Goal: Transaction & Acquisition: Book appointment/travel/reservation

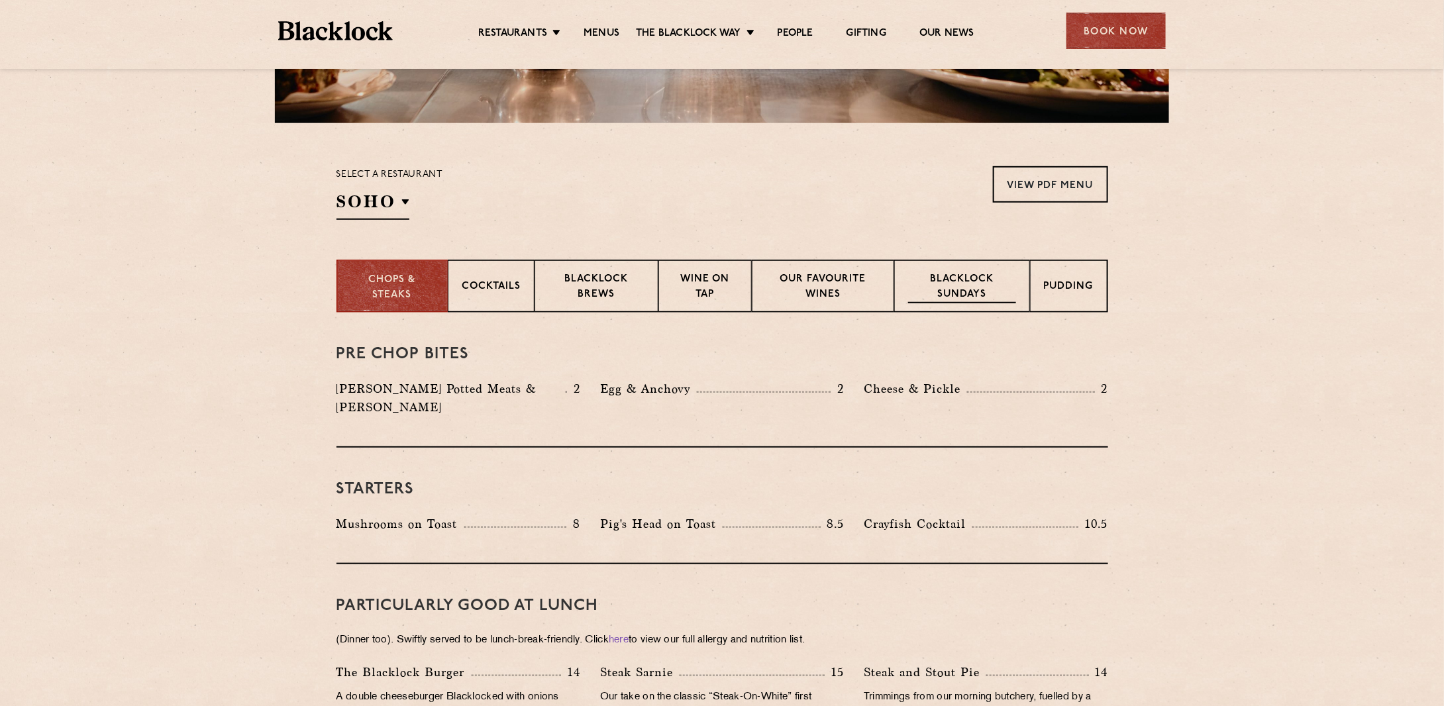
scroll to position [397, 0]
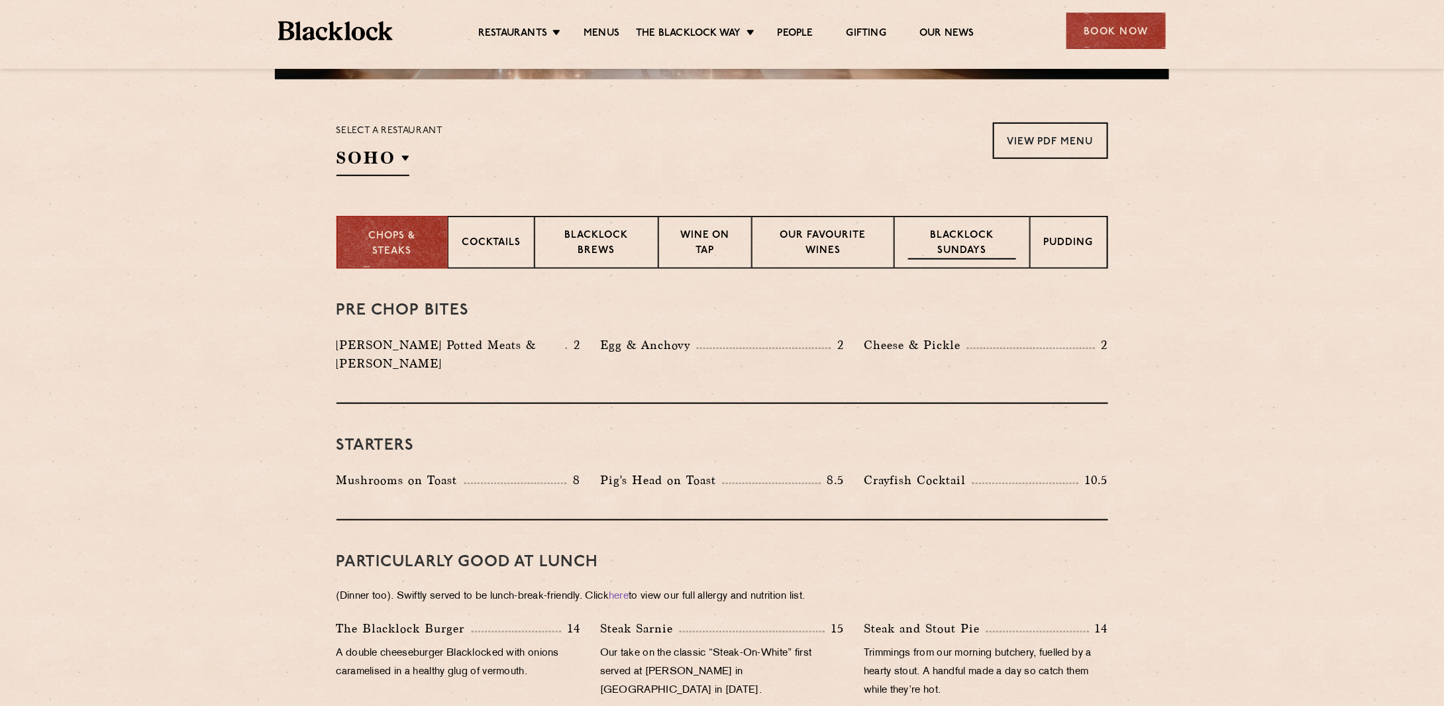
click at [981, 238] on p "Blacklock Sundays" at bounding box center [961, 244] width 107 height 31
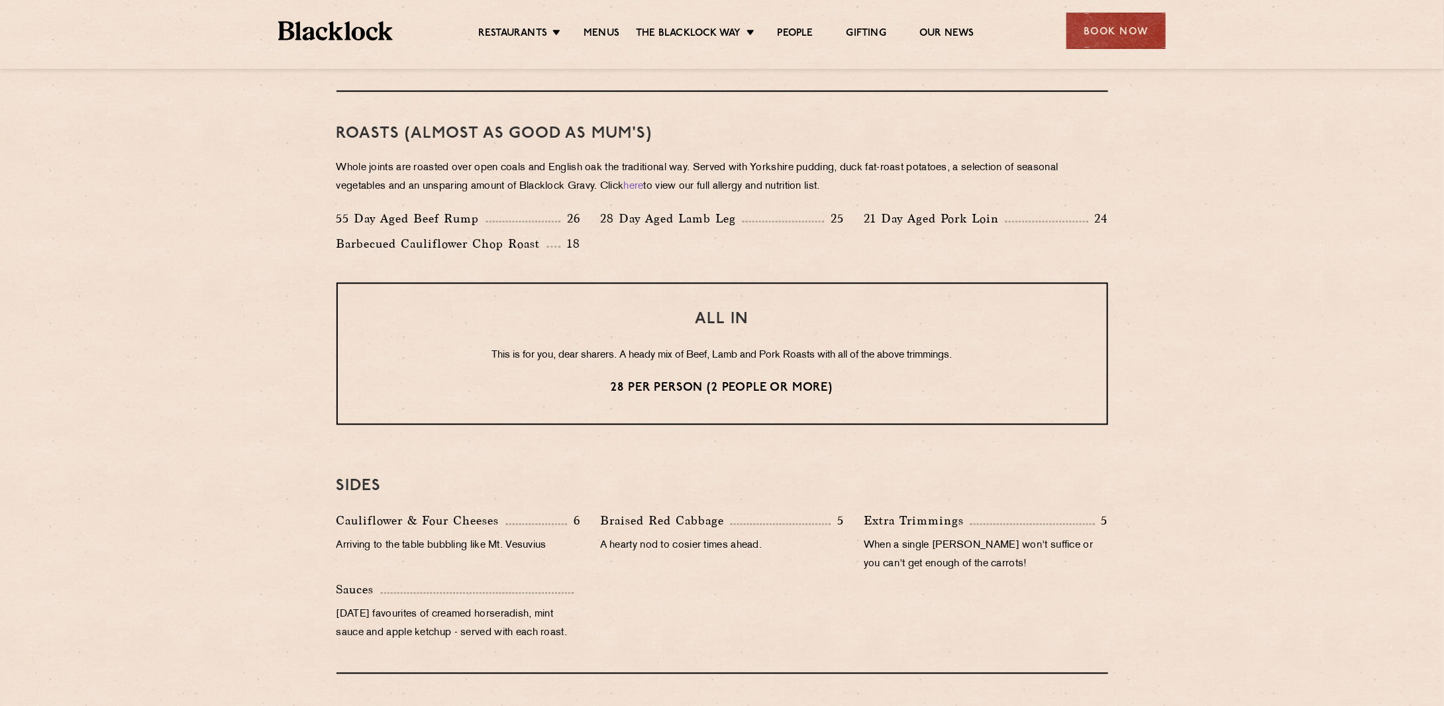
scroll to position [927, 0]
drag, startPoint x: 399, startPoint y: 214, endPoint x: 580, endPoint y: 231, distance: 181.0
click at [505, 223] on div "55 Day Aged Beef Rump 26" at bounding box center [459, 218] width 244 height 19
drag, startPoint x: 702, startPoint y: 312, endPoint x: 775, endPoint y: 315, distance: 73.6
click at [775, 315] on h3 "ALL IN" at bounding box center [722, 318] width 716 height 17
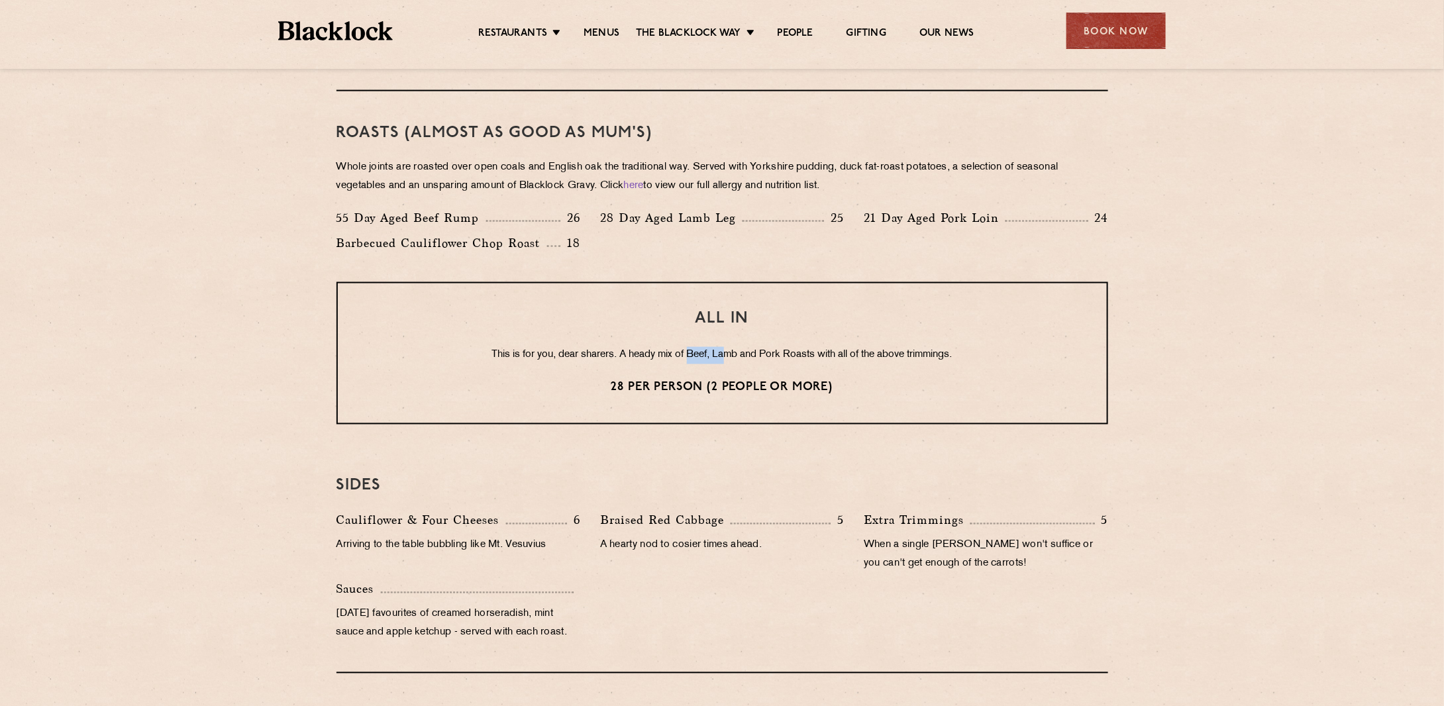
drag, startPoint x: 685, startPoint y: 354, endPoint x: 721, endPoint y: 351, distance: 36.5
click at [721, 351] on p "This is for you, dear sharers. A heady mix of Beef, Lamb and Pork Roasts with a…" at bounding box center [722, 355] width 716 height 17
click at [727, 357] on p "This is for you, dear sharers. A heady mix of Beef, Lamb and Pork Roasts with a…" at bounding box center [722, 355] width 716 height 17
click at [729, 355] on p "This is for you, dear sharers. A heady mix of Beef, Lamb and Pork Roasts with a…" at bounding box center [722, 355] width 716 height 17
click at [768, 354] on p "This is for you, dear sharers. A heady mix of Beef, Lamb and Pork Roasts with a…" at bounding box center [722, 355] width 716 height 17
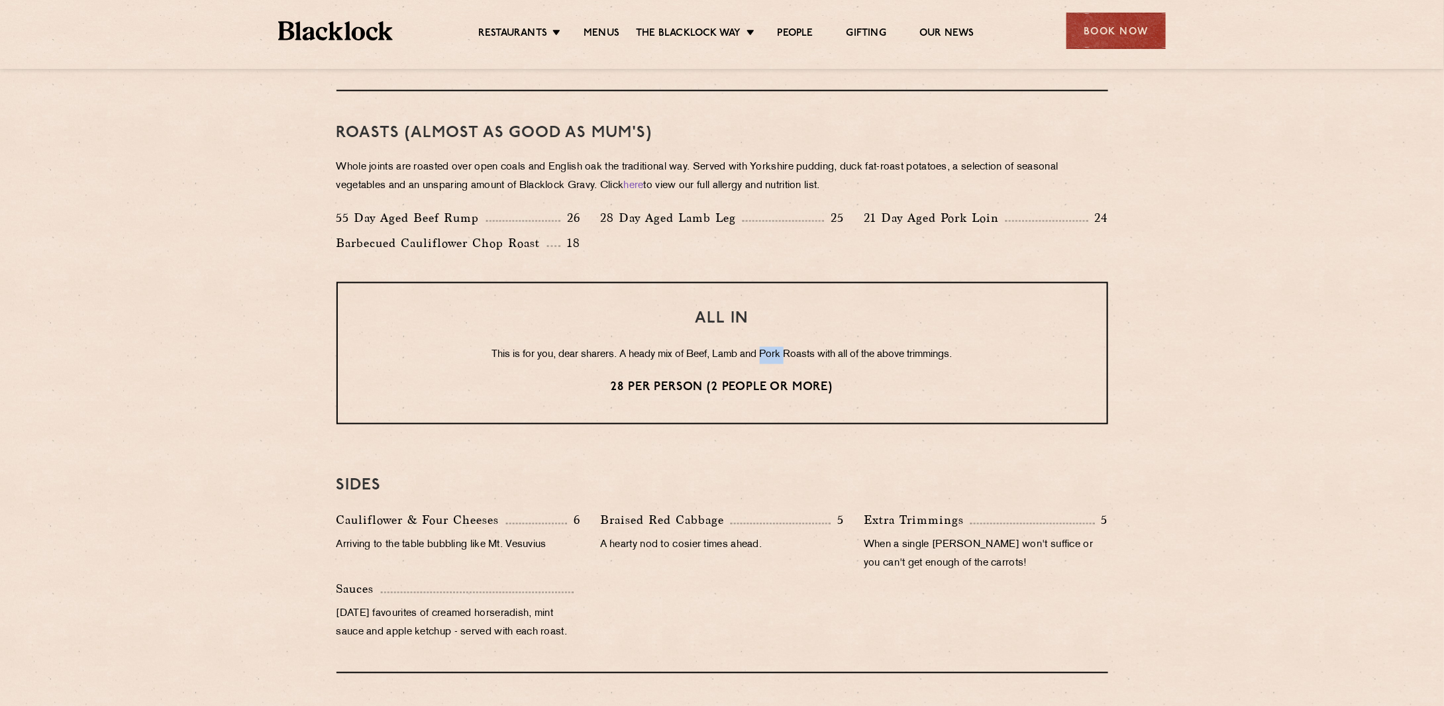
click at [768, 354] on p "This is for you, dear sharers. A heady mix of Beef, Lamb and Pork Roasts with a…" at bounding box center [722, 355] width 716 height 17
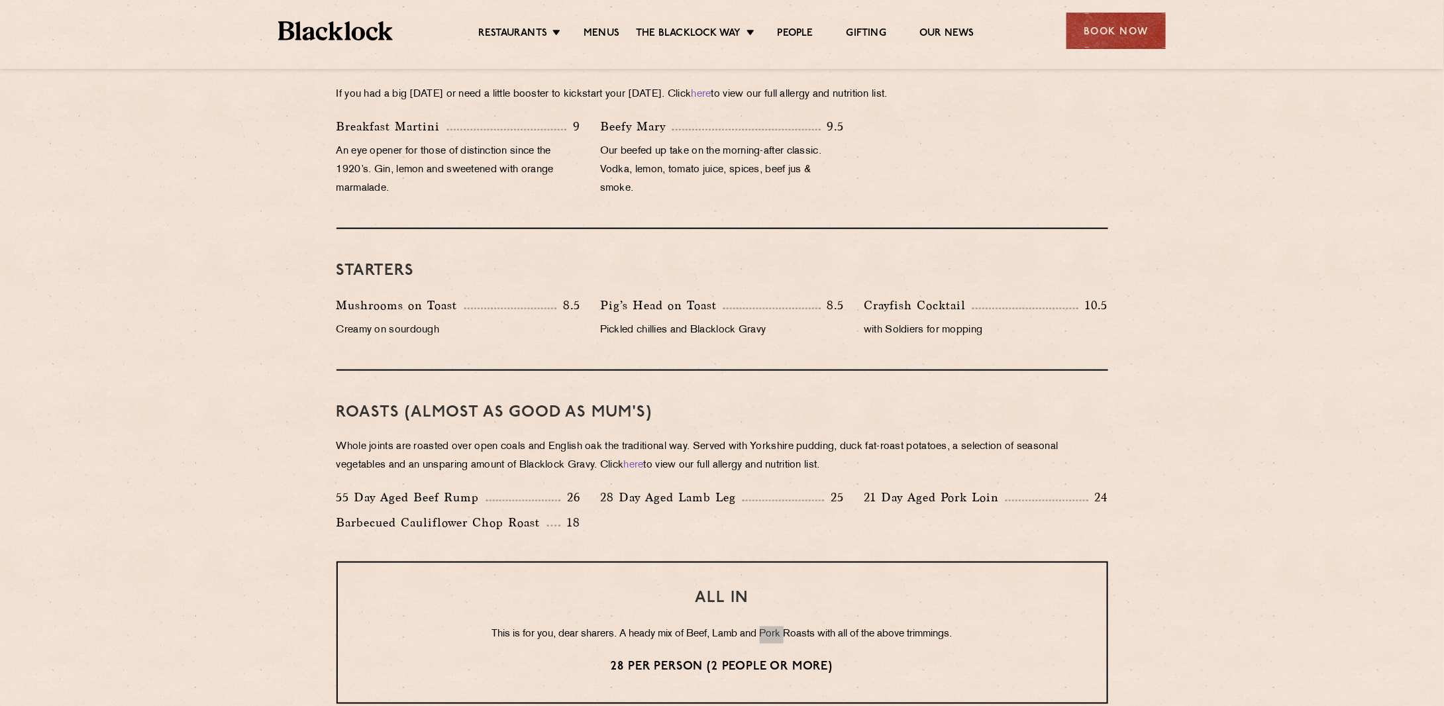
scroll to position [662, 0]
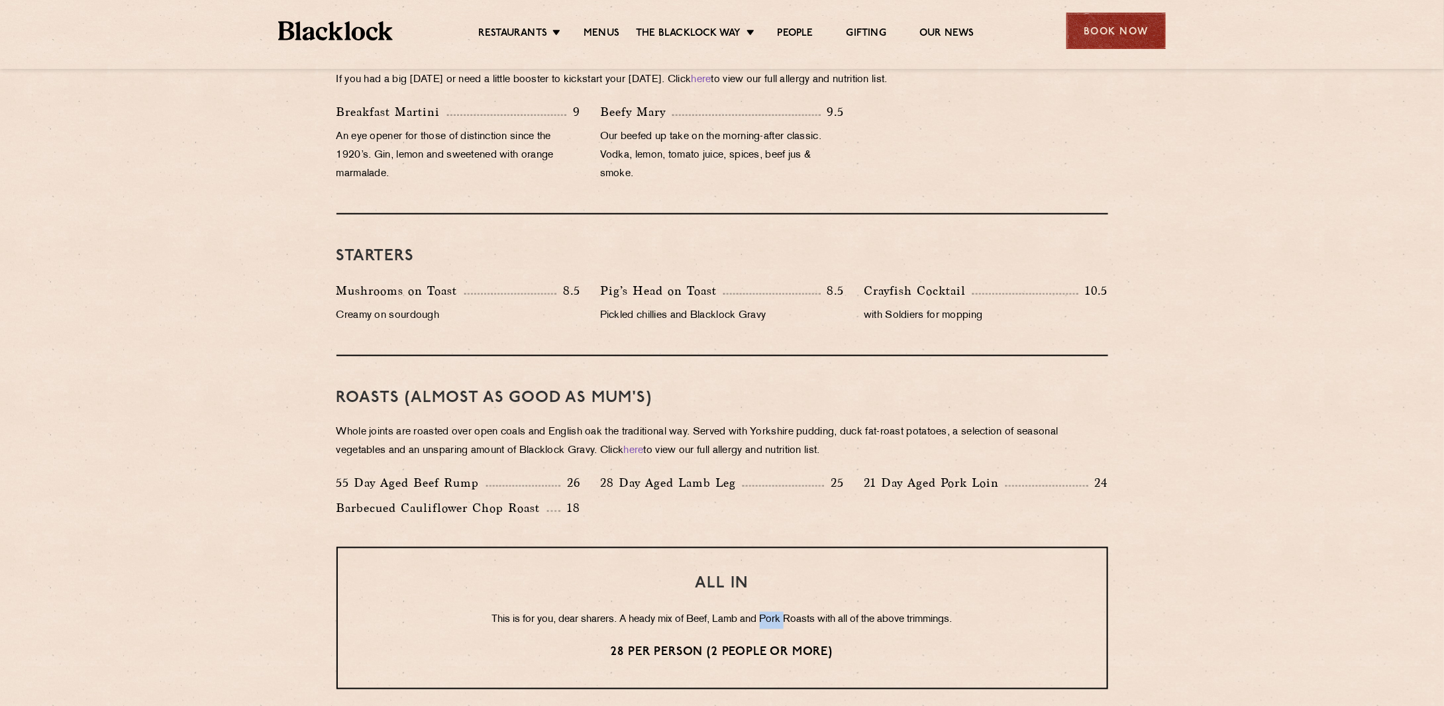
click at [1143, 18] on div "Book Now" at bounding box center [1116, 31] width 99 height 36
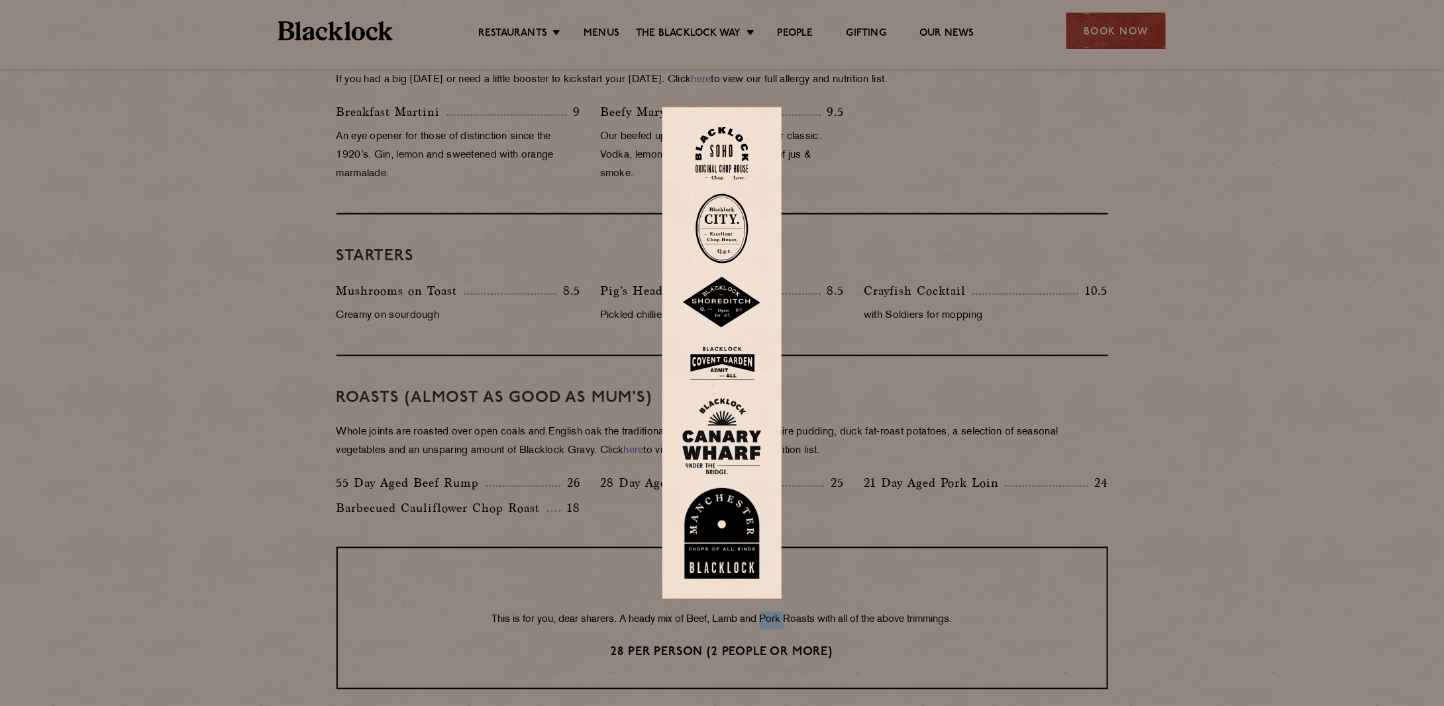
click at [733, 140] on img at bounding box center [722, 154] width 53 height 54
